Goal: Entertainment & Leisure: Consume media (video, audio)

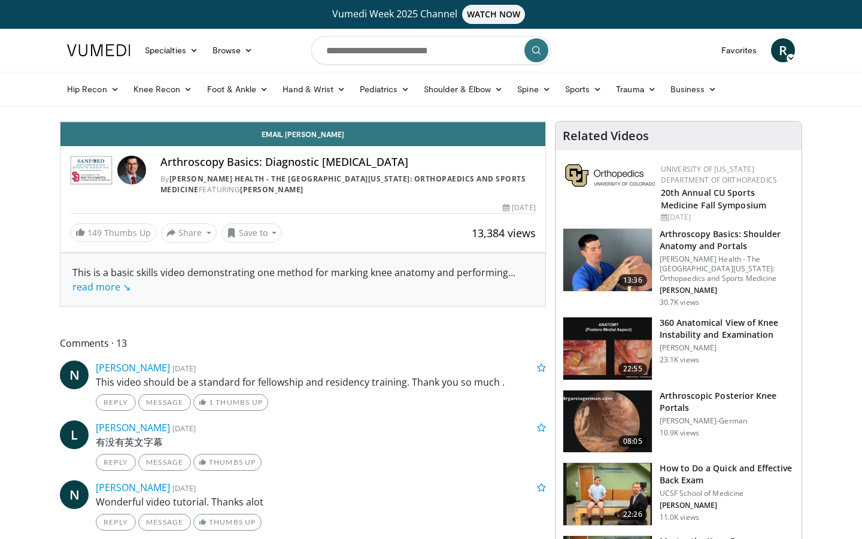
click at [320, 138] on icon "Video Player" at bounding box center [303, 122] width 34 height 34
click at [332, 98] on div "Progress Bar" at bounding box center [332, 95] width 1 height 5
click at [316, 98] on div "Progress Bar" at bounding box center [316, 95] width 1 height 5
click at [320, 138] on icon "Video Player" at bounding box center [303, 122] width 34 height 34
click at [68, 98] on div "Progress Bar" at bounding box center [68, 95] width 1 height 5
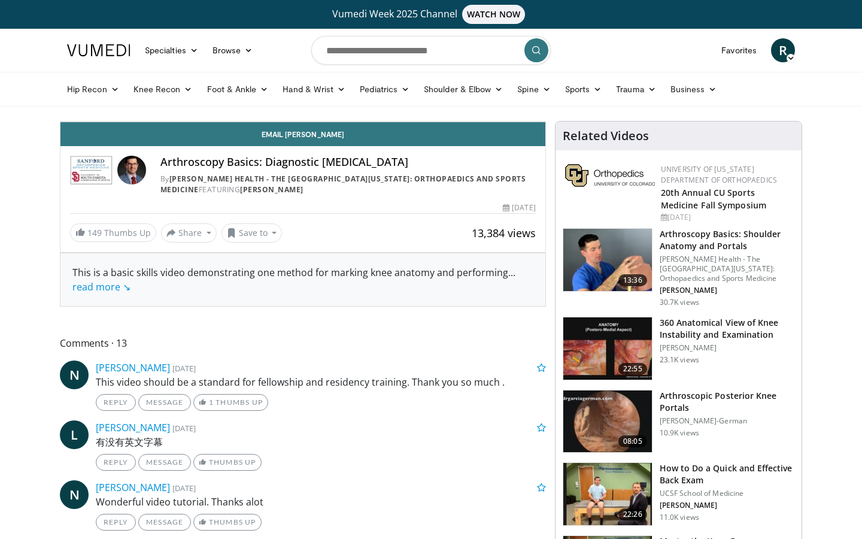
click at [88, 98] on div "Progress Bar" at bounding box center [88, 95] width 1 height 5
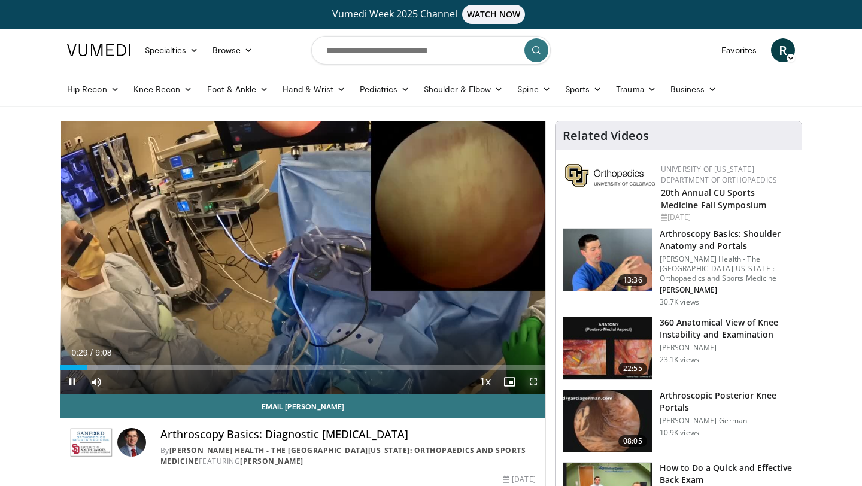
click at [534, 383] on video-js "**********" at bounding box center [302, 258] width 485 height 273
click at [532, 378] on span "Video Player" at bounding box center [534, 382] width 24 height 24
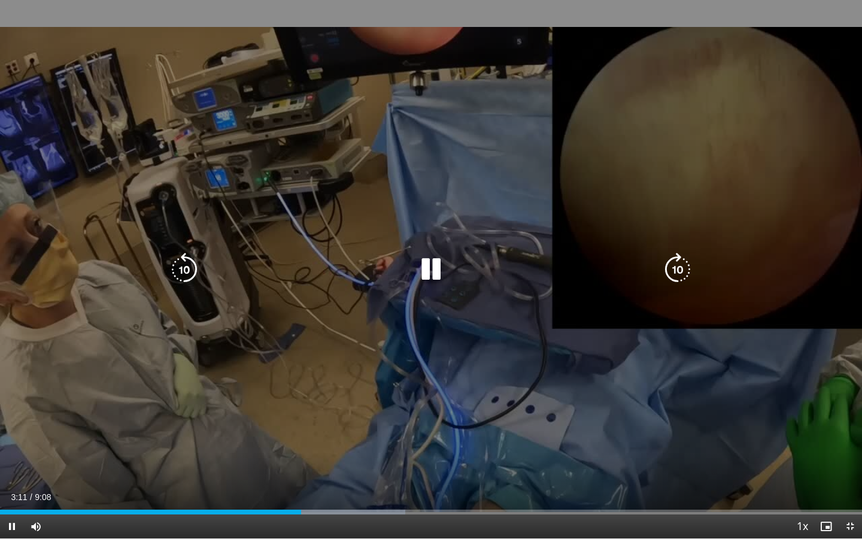
click at [450, 280] on div "Video Player" at bounding box center [430, 270] width 517 height 24
click at [438, 279] on icon "Video Player" at bounding box center [431, 270] width 34 height 34
